Goal: Book appointment/travel/reservation

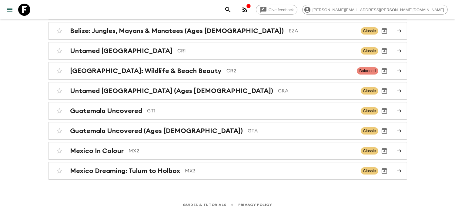
scroll to position [53, 0]
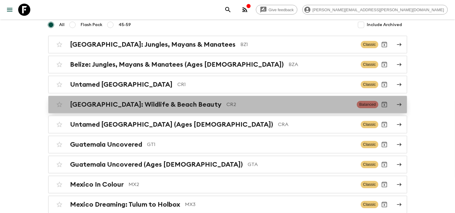
click at [227, 105] on p "CR2" at bounding box center [290, 104] width 126 height 7
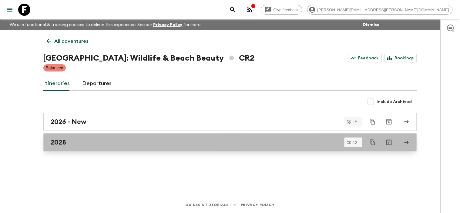
click at [99, 139] on div "2025" at bounding box center [224, 143] width 347 height 8
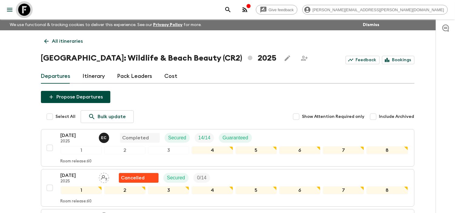
drag, startPoint x: 25, startPoint y: 12, endPoint x: 19, endPoint y: 12, distance: 6.1
click at [25, 12] on icon at bounding box center [24, 10] width 12 height 12
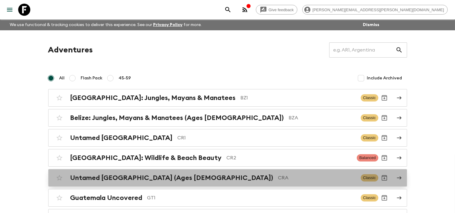
click at [165, 179] on h2 "Untamed [GEOGRAPHIC_DATA] (Ages [DEMOGRAPHIC_DATA])" at bounding box center [171, 178] width 203 height 8
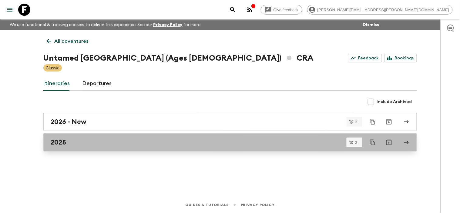
click at [141, 143] on div "2025" at bounding box center [224, 143] width 347 height 8
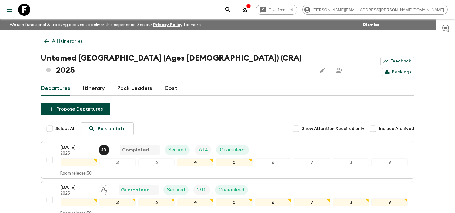
click at [26, 11] on icon at bounding box center [24, 10] width 12 height 12
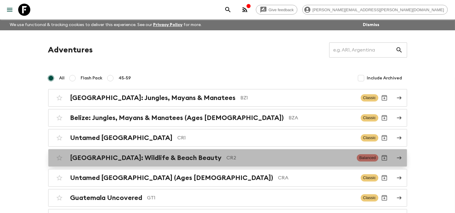
drag, startPoint x: 199, startPoint y: 159, endPoint x: 6, endPoint y: 116, distance: 197.3
click at [227, 159] on p "CR2" at bounding box center [290, 157] width 126 height 7
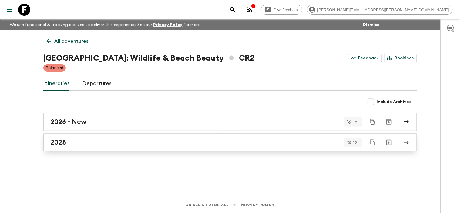
click at [89, 138] on link "2025" at bounding box center [230, 142] width 374 height 18
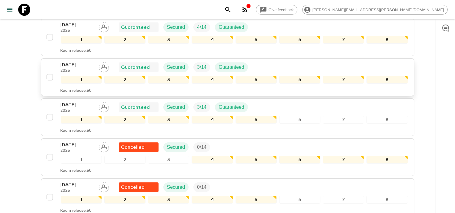
scroll to position [269, 0]
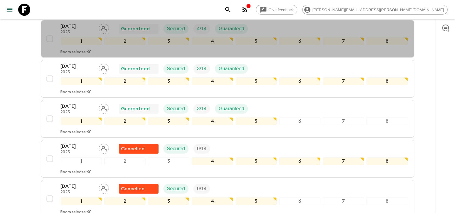
click at [74, 26] on p "[DATE]" at bounding box center [77, 26] width 33 height 7
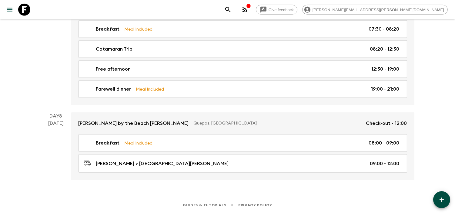
scroll to position [999, 0]
